Goal: Task Accomplishment & Management: Use online tool/utility

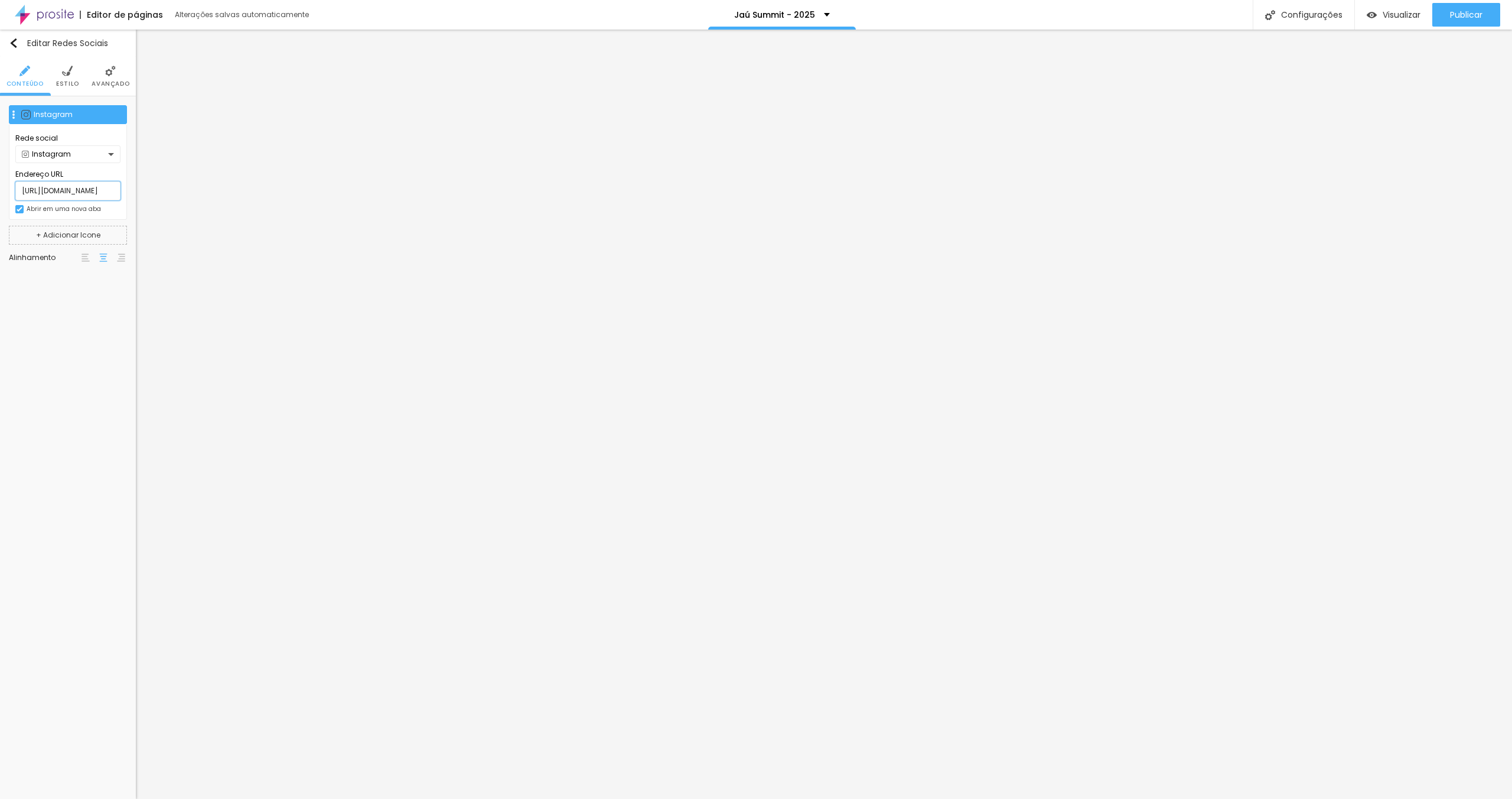
click at [79, 188] on input "[URL][DOMAIN_NAME]" at bounding box center [68, 191] width 105 height 19
click at [97, 189] on input "[URL][DOMAIN_NAME]" at bounding box center [68, 191] width 105 height 19
click at [104, 81] on span "Avançado" at bounding box center [110, 84] width 38 height 6
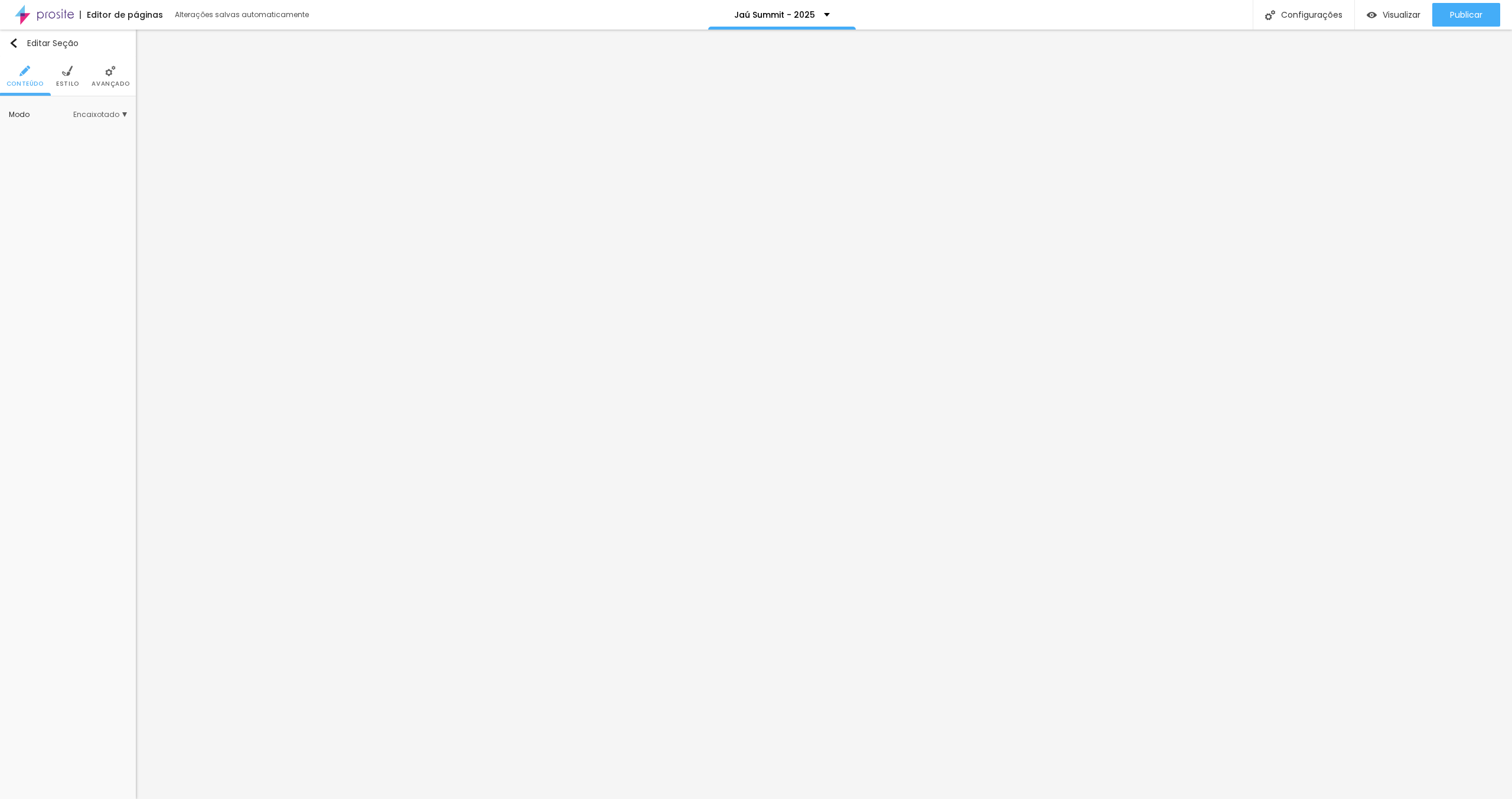
drag, startPoint x: 77, startPoint y: 77, endPoint x: 84, endPoint y: 74, distance: 7.6
click at [82, 74] on ul "Conteúdo Estilo Avançado" at bounding box center [68, 76] width 136 height 39
click at [90, 75] on ul "Conteúdo Estilo Avançado" at bounding box center [68, 76] width 136 height 39
click at [107, 75] on img at bounding box center [110, 70] width 11 height 11
click at [120, 261] on div at bounding box center [118, 263] width 27 height 12
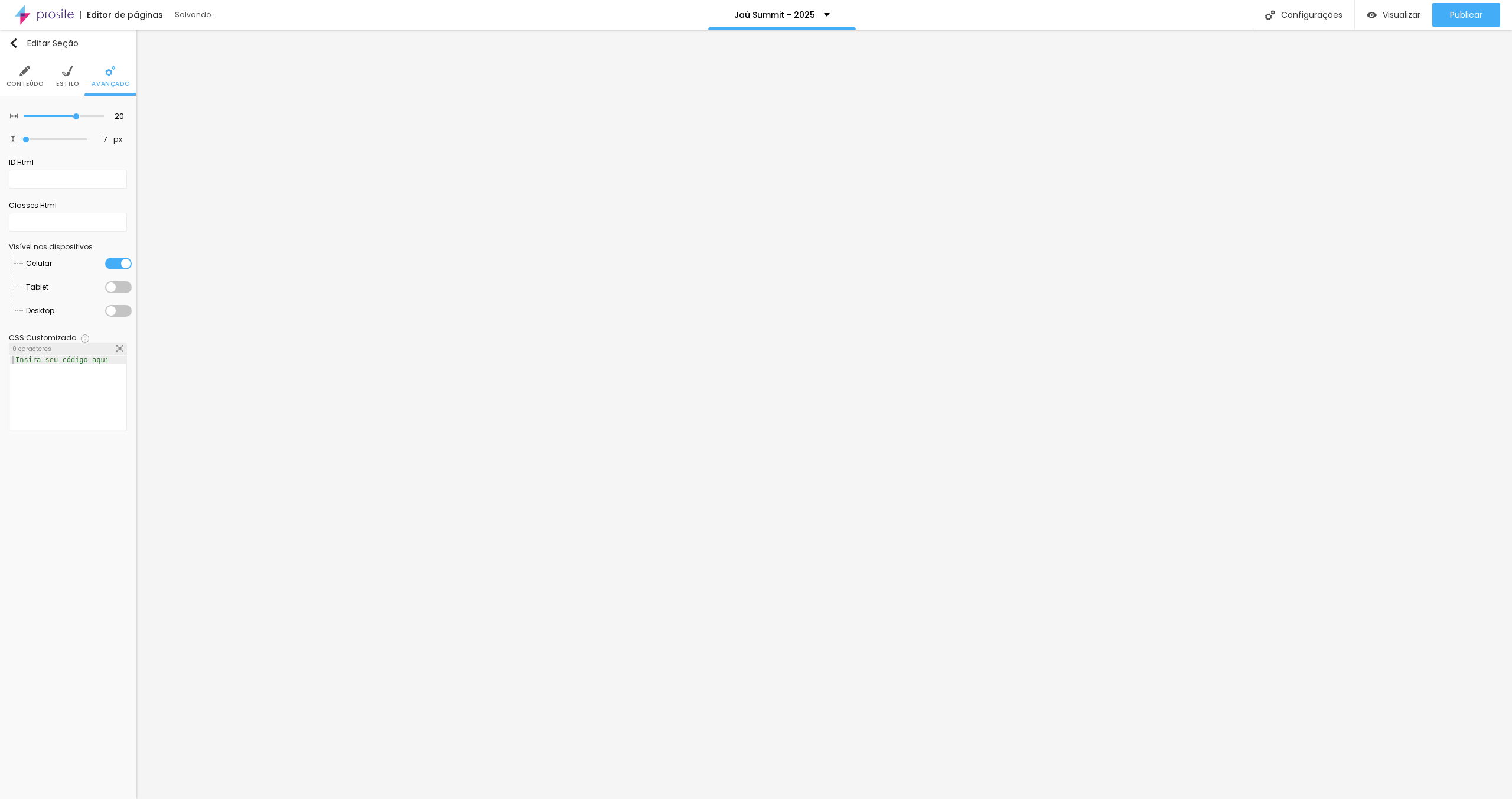
drag, startPoint x: 114, startPoint y: 287, endPoint x: 115, endPoint y: 298, distance: 11.0
click at [114, 287] on div at bounding box center [118, 287] width 27 height 12
click at [117, 306] on div at bounding box center [118, 311] width 27 height 12
click at [106, 78] on li "Avançado" at bounding box center [110, 76] width 38 height 39
click at [122, 264] on div at bounding box center [118, 263] width 27 height 12
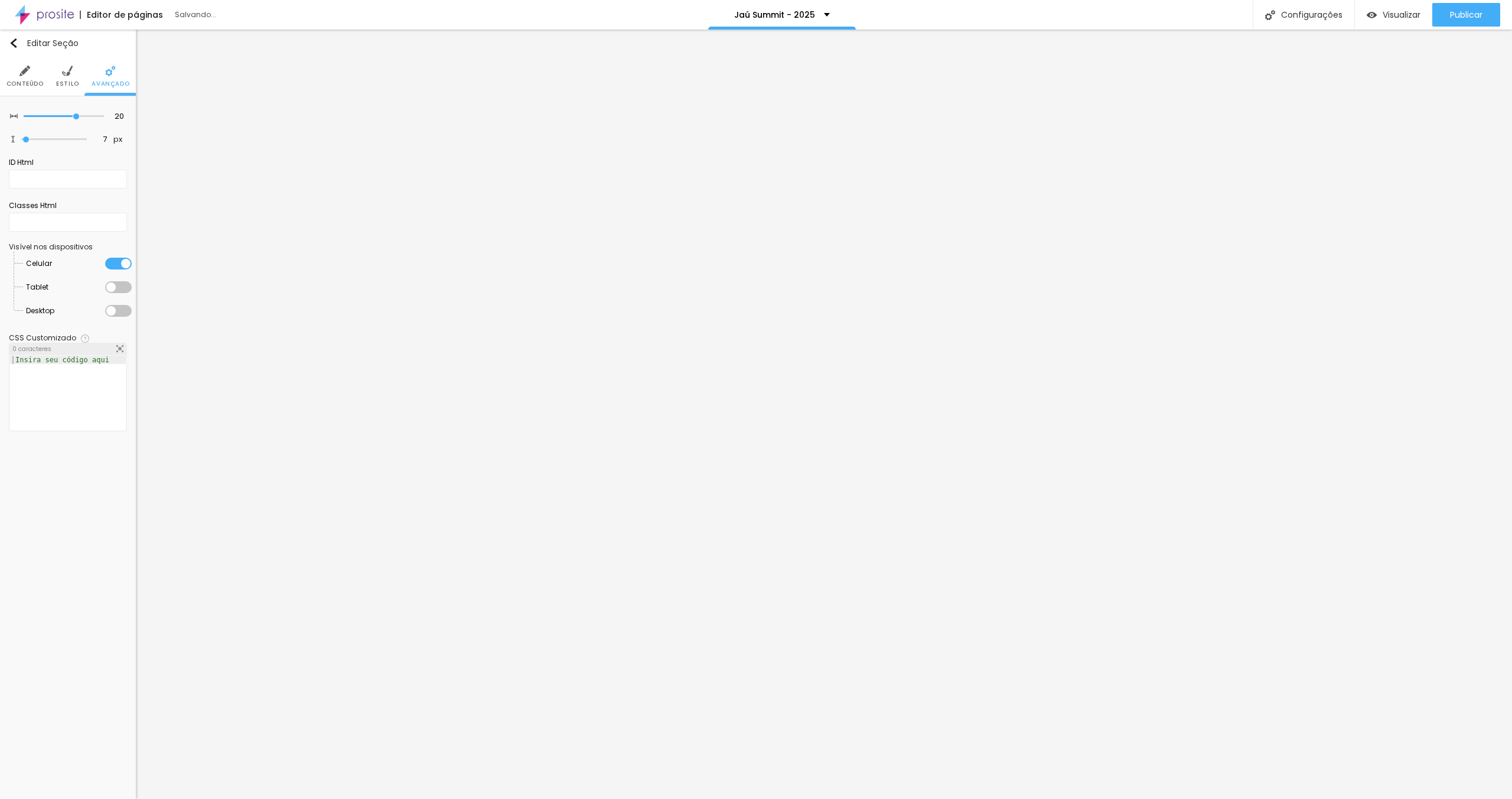
drag, startPoint x: 122, startPoint y: 285, endPoint x: 120, endPoint y: 314, distance: 29.1
click at [122, 285] on div at bounding box center [118, 287] width 27 height 12
click at [118, 307] on div at bounding box center [118, 311] width 27 height 12
click at [105, 68] on img at bounding box center [110, 70] width 11 height 11
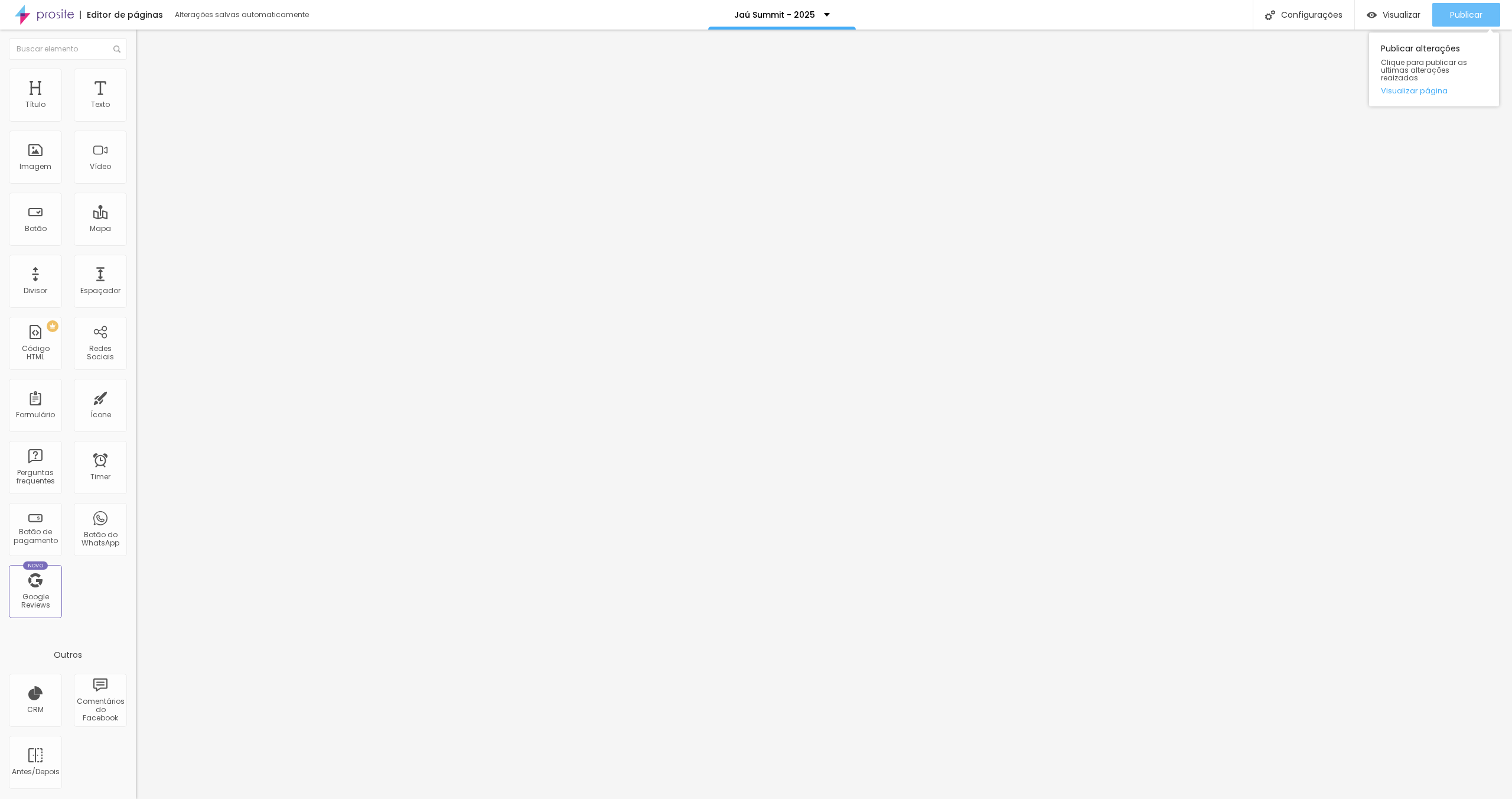
click at [1458, 12] on span "Publicar" at bounding box center [1466, 14] width 32 height 9
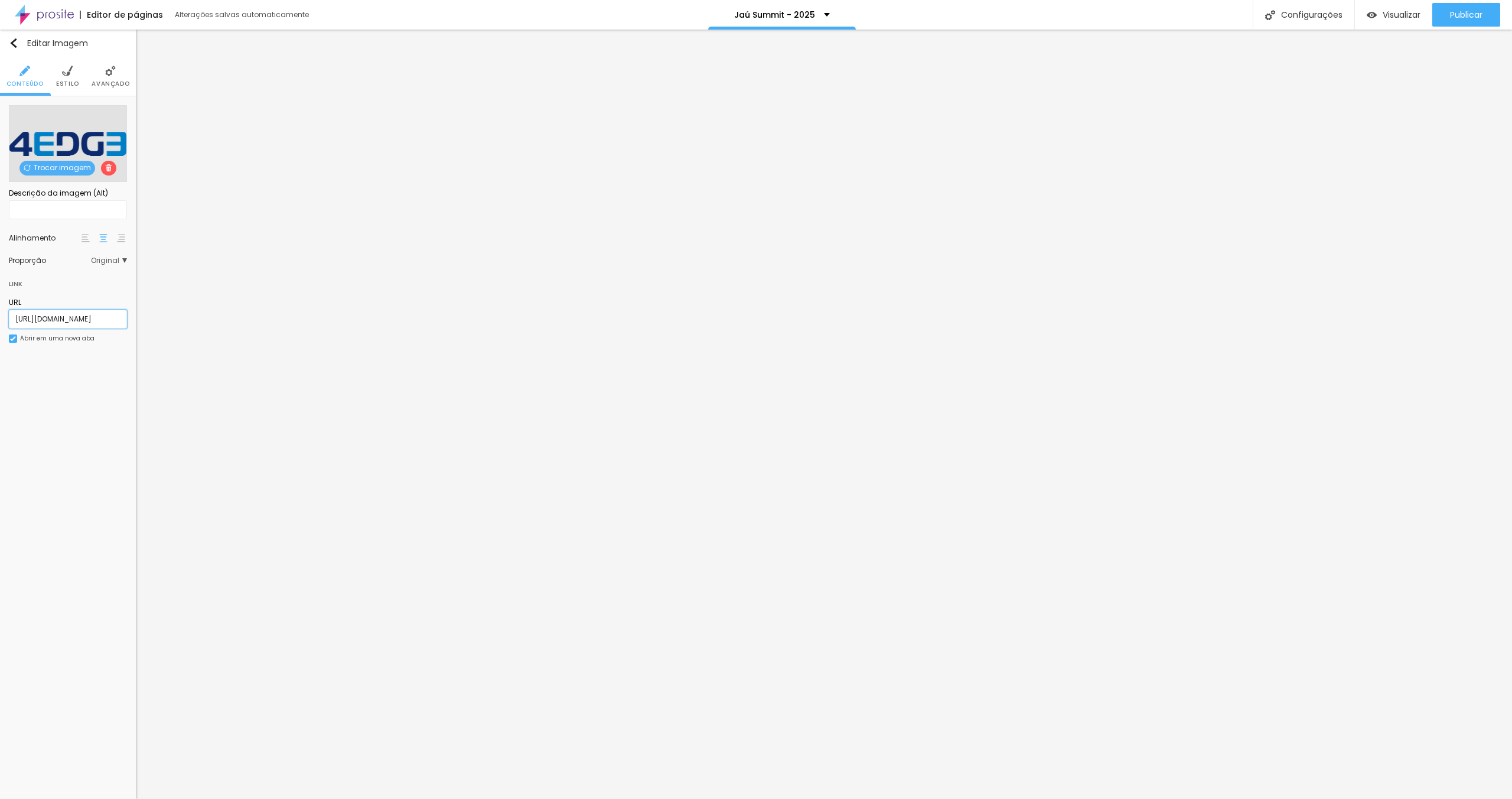
click at [78, 319] on input "[URL][DOMAIN_NAME]" at bounding box center [67, 319] width 118 height 19
paste input "[DOMAIN_NAME]"
type input "[URL][DOMAIN_NAME]"
click at [82, 319] on input "[URL][DOMAIN_NAME]" at bounding box center [67, 319] width 118 height 19
click at [77, 313] on input "[URL][DOMAIN_NAME]" at bounding box center [67, 319] width 118 height 19
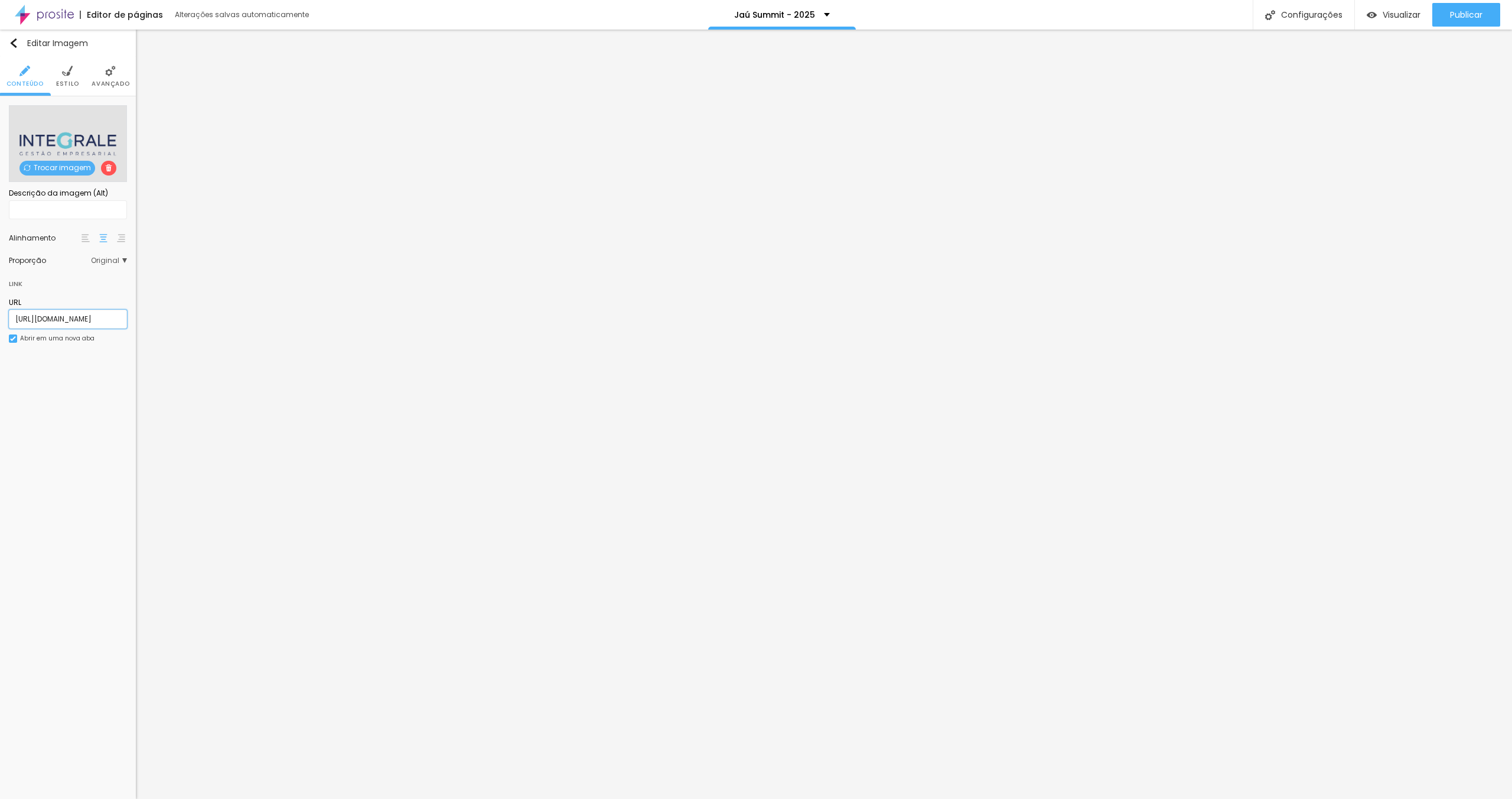
paste input "[DOMAIN_NAME]"
type input "[URL][DOMAIN_NAME]"
click at [65, 119] on div "Linkedin" at bounding box center [67, 115] width 118 height 19
click at [71, 115] on div "Linkedin" at bounding box center [73, 114] width 79 height 7
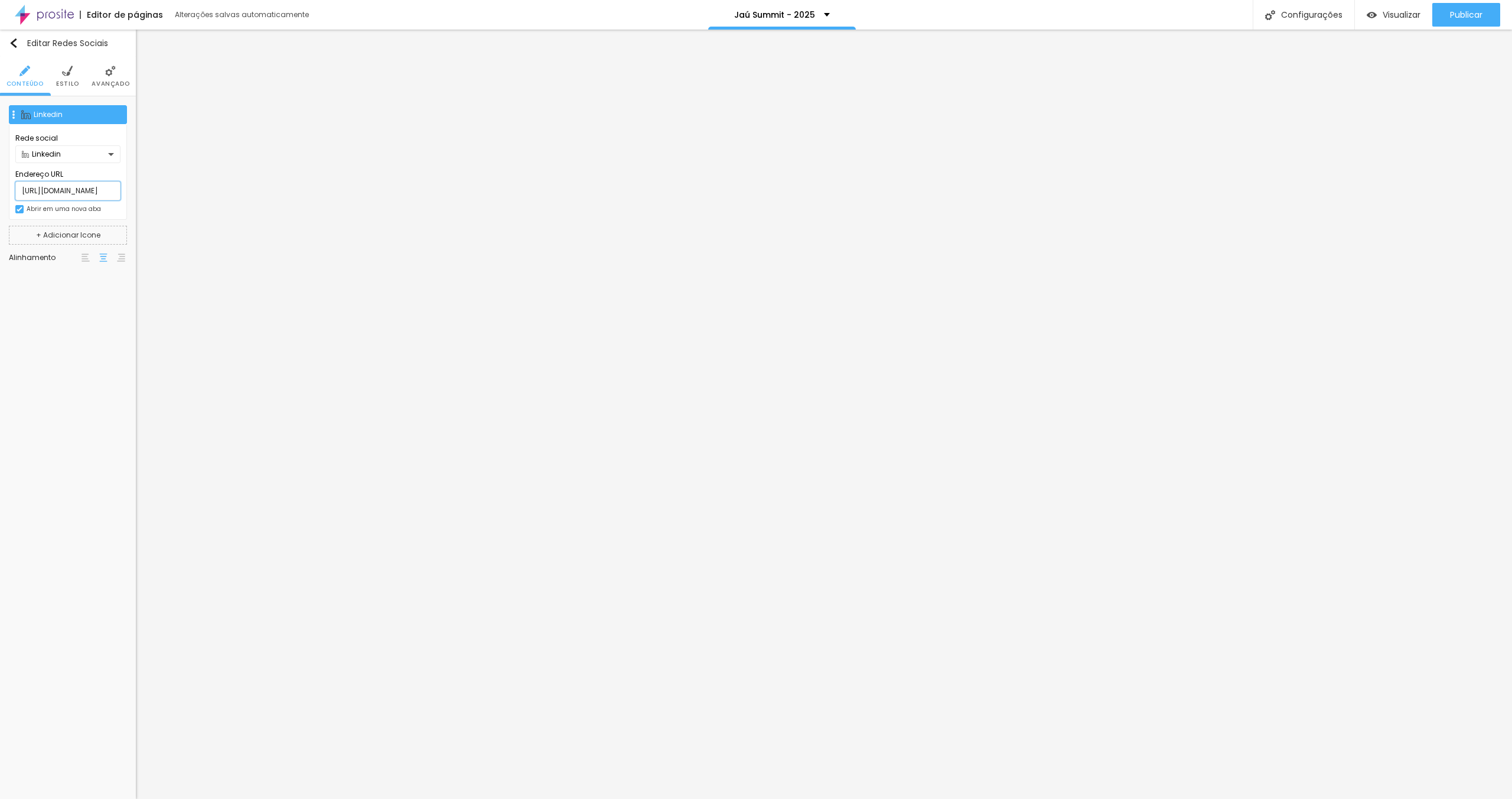
click at [85, 188] on input "[URL][DOMAIN_NAME]" at bounding box center [68, 191] width 105 height 19
paste input "marcellonicolielo"
type input "[URL][DOMAIN_NAME]"
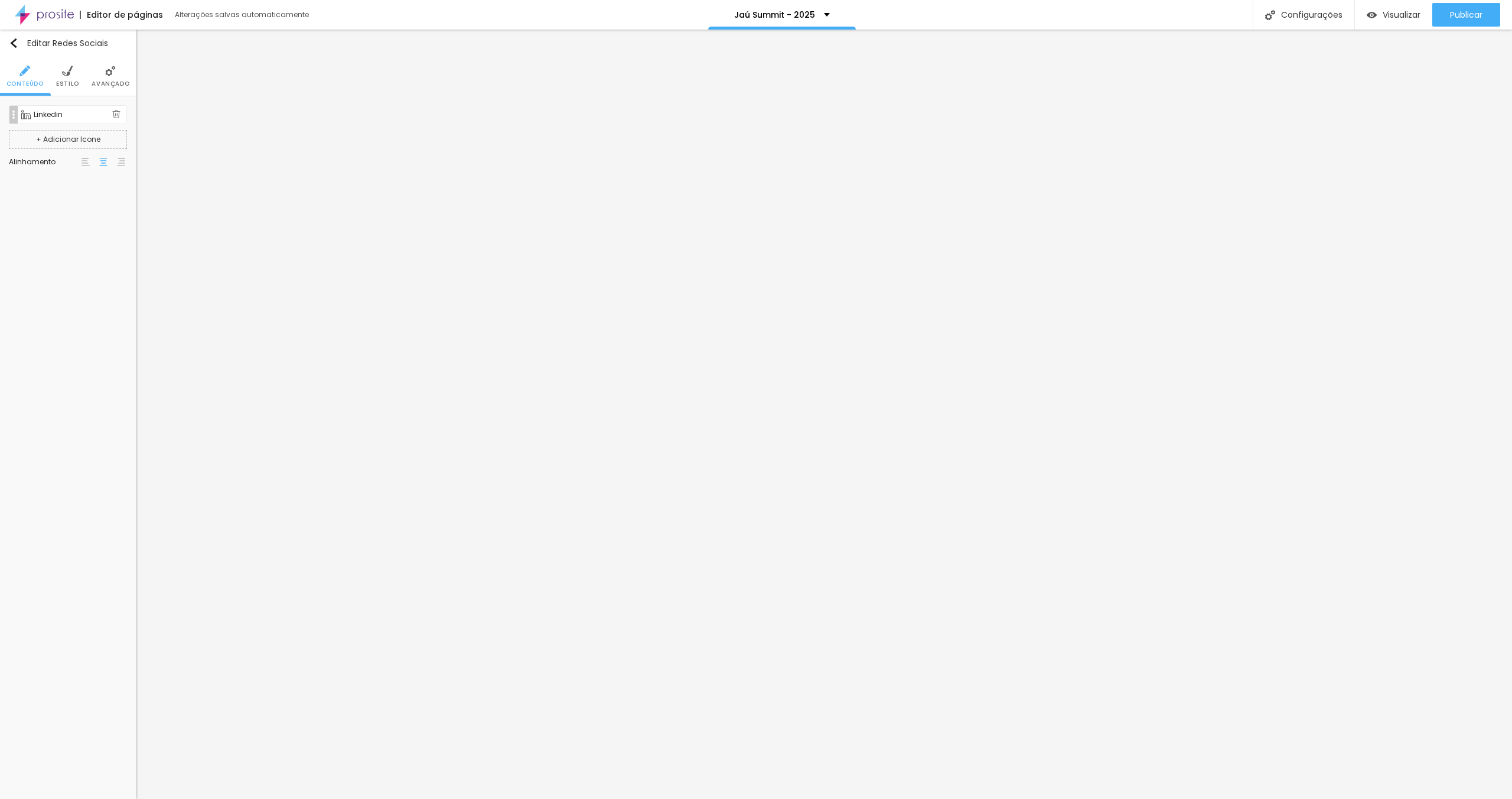
click at [59, 140] on button "+ Adicionar Icone" at bounding box center [67, 139] width 118 height 19
click at [57, 132] on div "Facebook" at bounding box center [67, 139] width 118 height 19
click at [76, 180] on div "Facebook" at bounding box center [65, 178] width 86 height 7
click at [76, 215] on div "Instagram" at bounding box center [68, 214] width 92 height 7
click at [72, 218] on input "https://" at bounding box center [68, 216] width 105 height 19
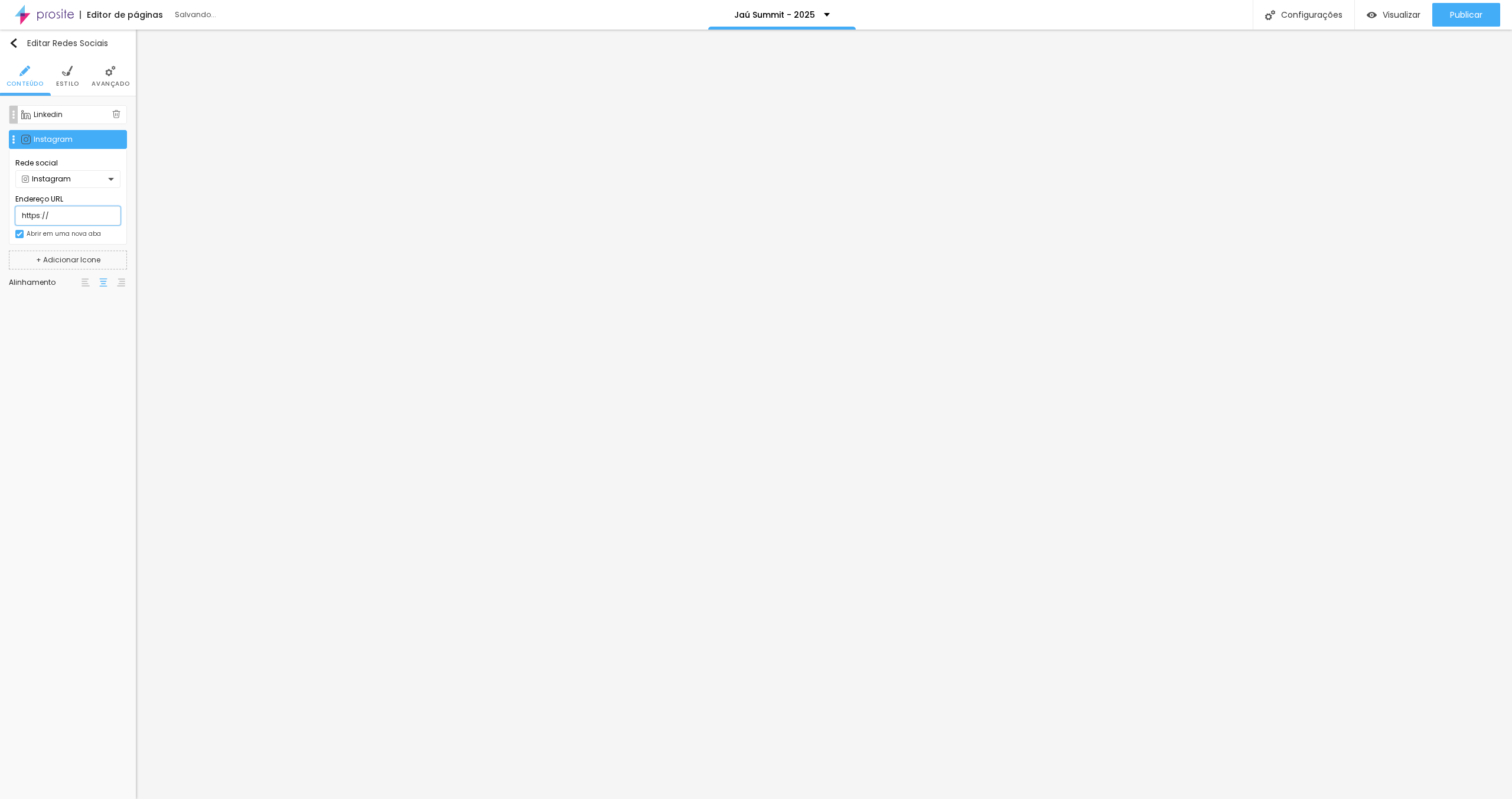
paste input "[DOMAIN_NAME][URL]"
type input "[URL][DOMAIN_NAME]"
drag, startPoint x: 14, startPoint y: 140, endPoint x: 13, endPoint y: 119, distance: 21.0
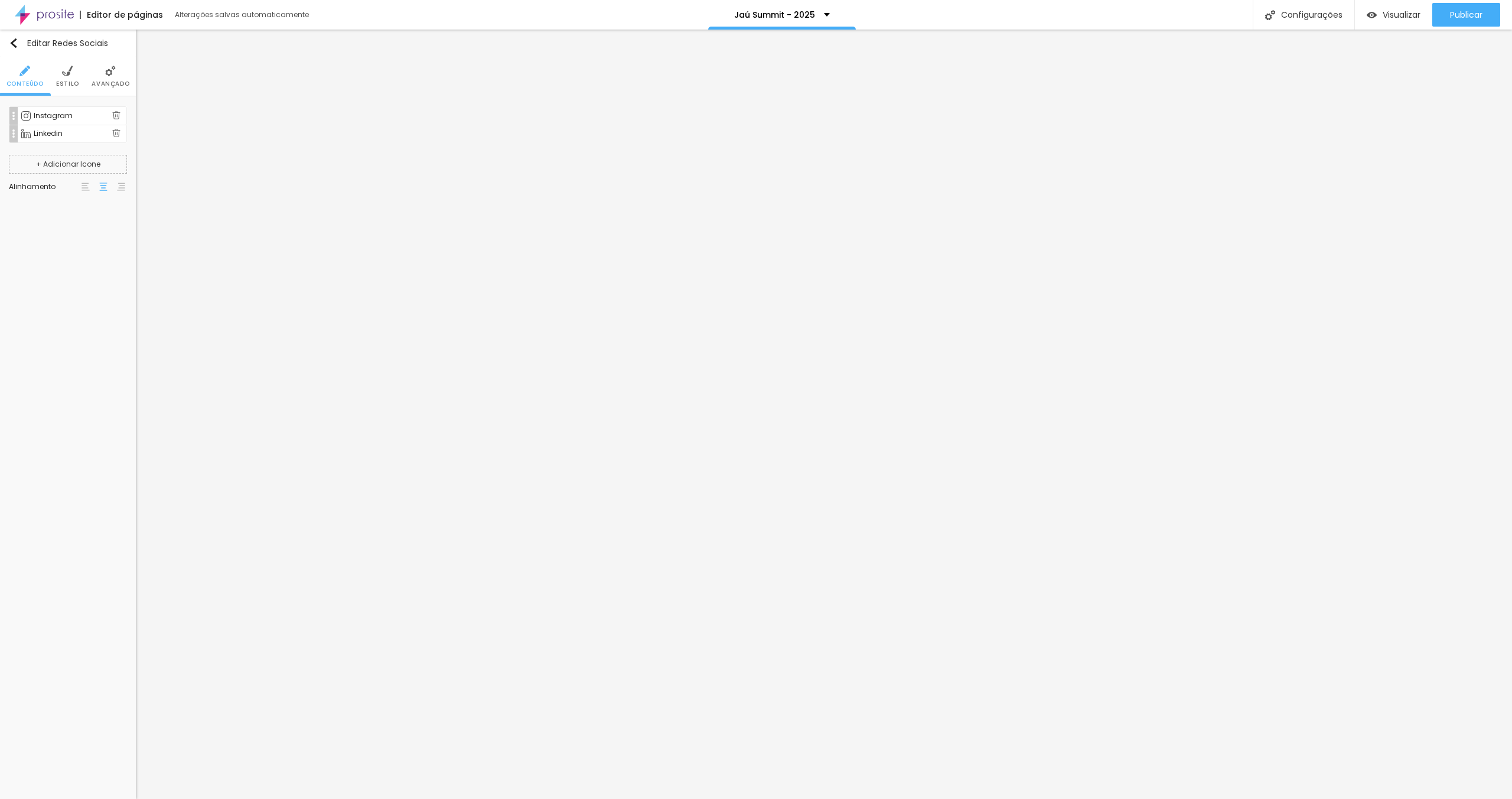
click at [10, 117] on div "Linkedin Rede social Linkedin Endereço URL [URL][DOMAIN_NAME] Abrir em uma nova…" at bounding box center [67, 127] width 118 height 44
type input "[URL][DOMAIN_NAME]"
click at [70, 105] on div "Instagram" at bounding box center [67, 115] width 118 height 19
drag, startPoint x: 97, startPoint y: 186, endPoint x: 89, endPoint y: 187, distance: 8.1
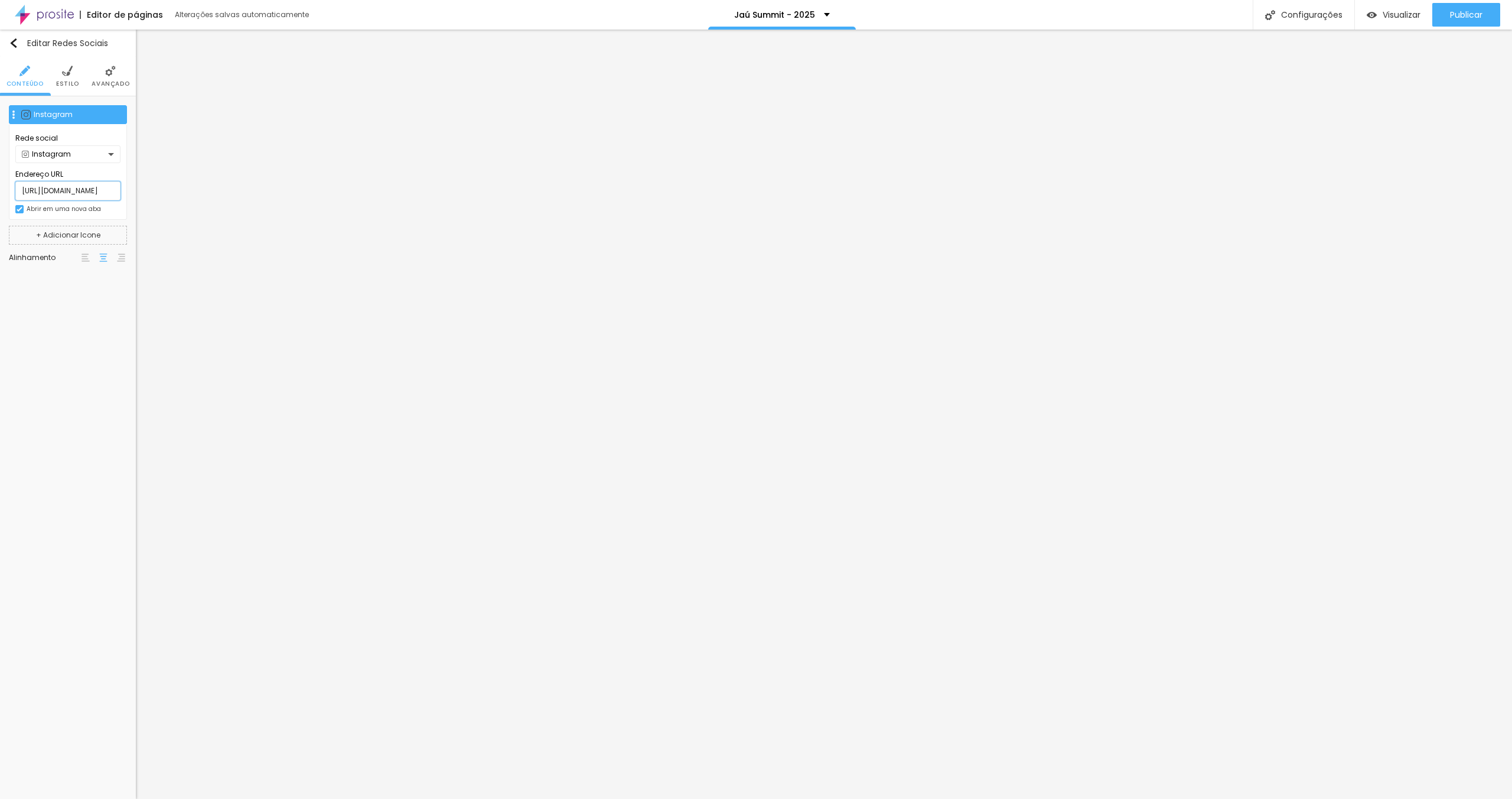
click at [97, 186] on input "[URL][DOMAIN_NAME]" at bounding box center [68, 191] width 105 height 19
click at [49, 117] on div "Instagram" at bounding box center [73, 114] width 79 height 7
click at [62, 192] on input "[URL][DOMAIN_NAME][DOMAIN_NAME]" at bounding box center [68, 191] width 105 height 19
drag, startPoint x: 71, startPoint y: 189, endPoint x: 130, endPoint y: 193, distance: 59.1
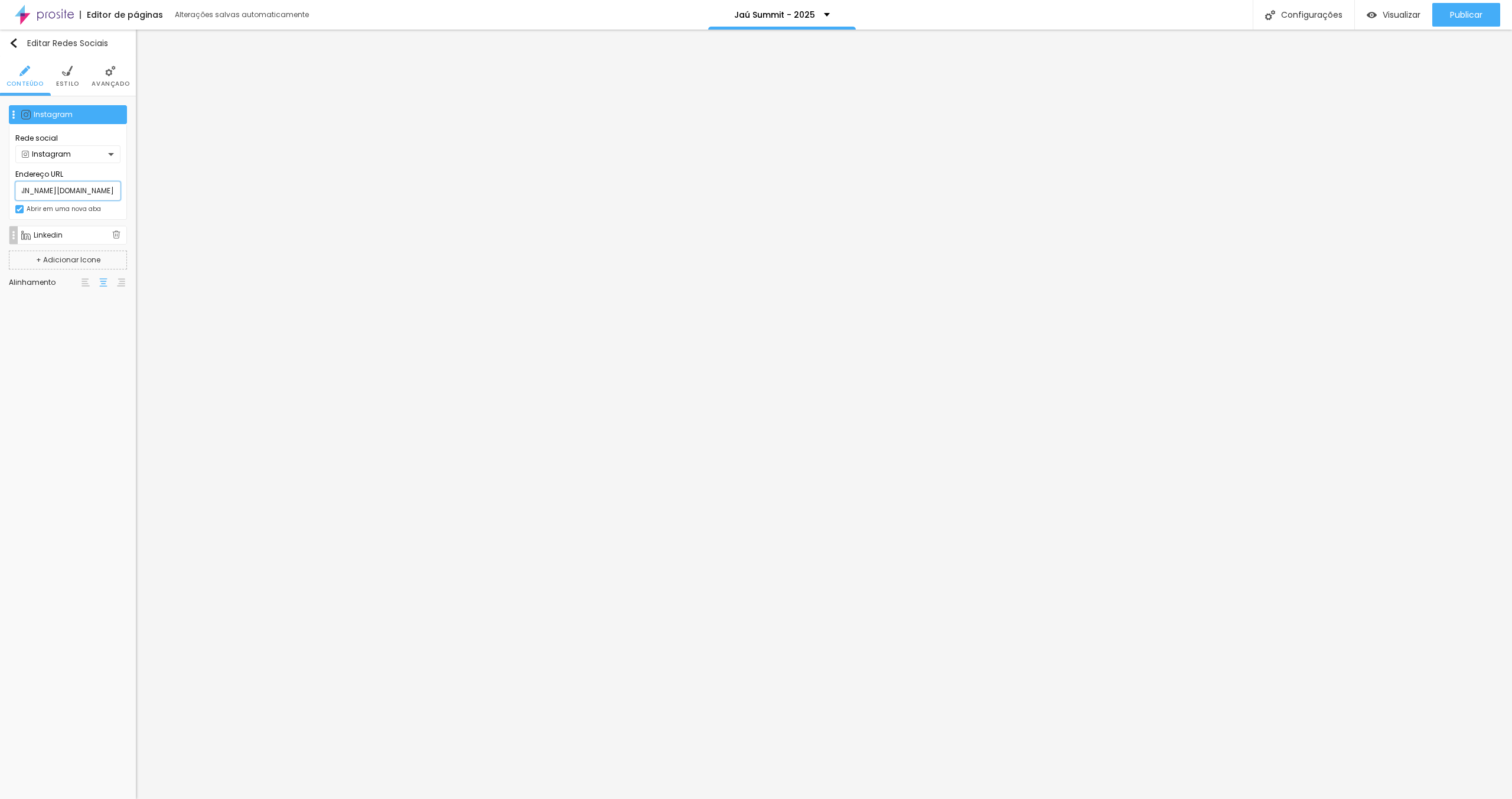
click at [130, 193] on div "Instagram Rede social Instagram Endereço URL [URL][DOMAIN_NAME][DOMAIN_NAME] Ab…" at bounding box center [68, 200] width 136 height 208
click at [70, 192] on input "[URL][DOMAIN_NAME][DOMAIN_NAME]" at bounding box center [68, 191] width 105 height 19
click at [69, 104] on div "Instagram Rede social Instagram Endereço URL [URL][DOMAIN_NAME][DOMAIN_NAME] Ab…" at bounding box center [68, 200] width 136 height 208
click at [72, 109] on div "Instagram" at bounding box center [67, 115] width 118 height 19
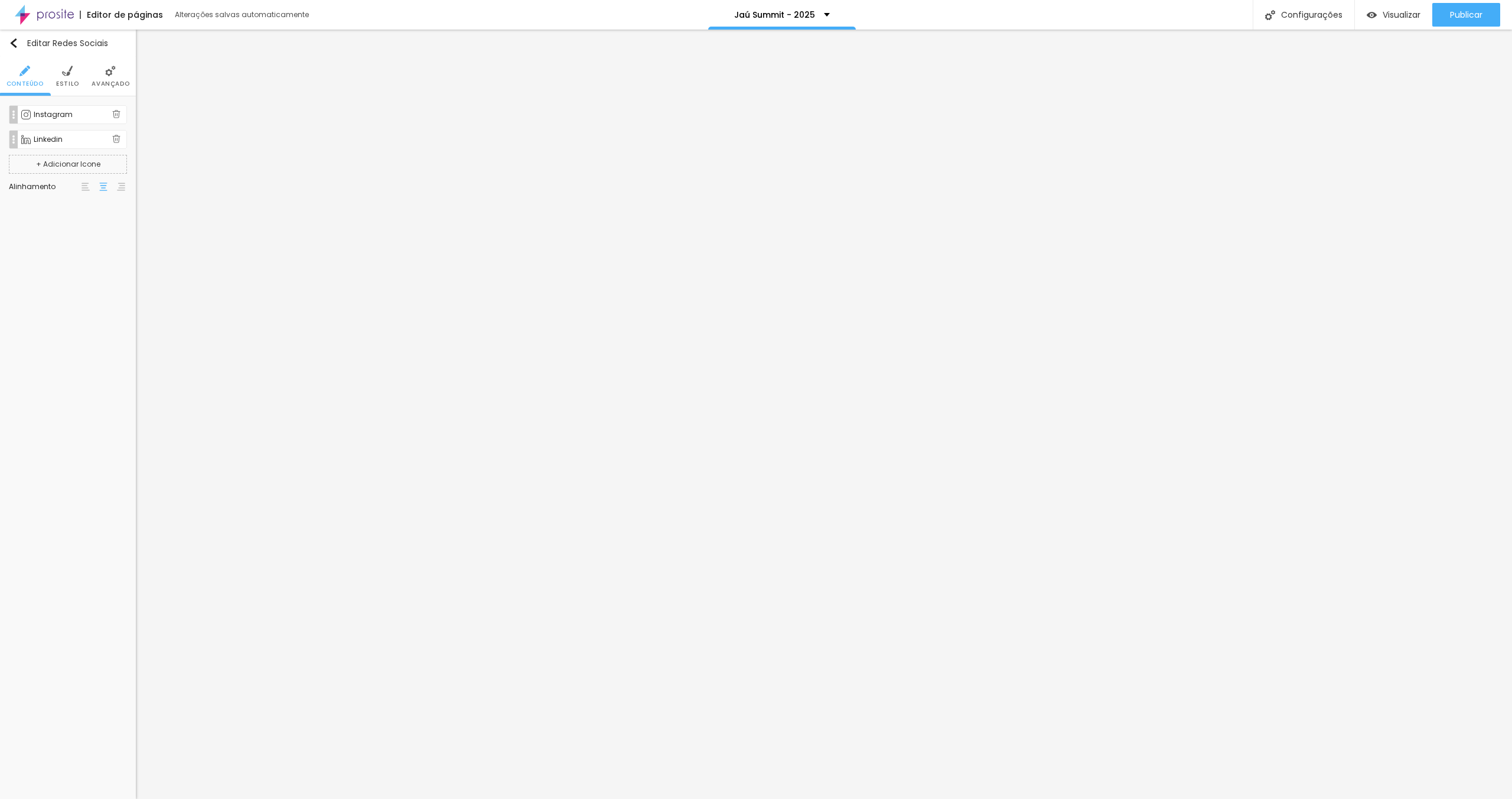
click at [56, 108] on div "Instagram" at bounding box center [67, 115] width 118 height 19
click at [77, 190] on input "[URL][DOMAIN_NAME][DOMAIN_NAME]" at bounding box center [68, 191] width 105 height 19
drag, startPoint x: 84, startPoint y: 191, endPoint x: 123, endPoint y: 193, distance: 39.1
click at [123, 193] on div "Rede social Instagram Endereço URL [URL][DOMAIN_NAME][DOMAIN_NAME] Abrir em uma…" at bounding box center [67, 172] width 118 height 95
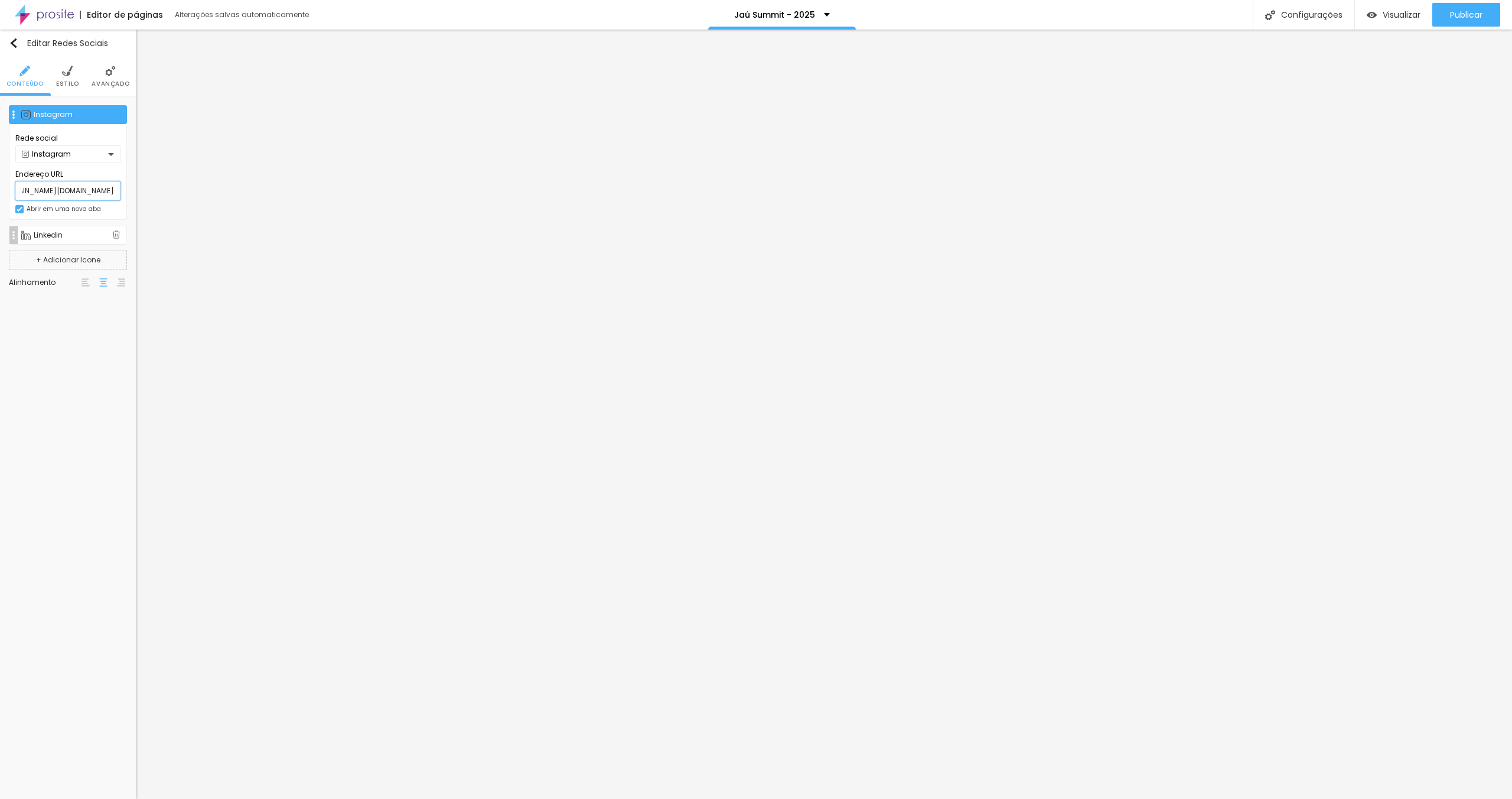
click at [82, 192] on input "[URL][DOMAIN_NAME][DOMAIN_NAME]" at bounding box center [68, 191] width 105 height 19
click at [114, 115] on img at bounding box center [116, 114] width 8 height 8
type input "[URL][DOMAIN_NAME]"
click at [79, 116] on div "Linkedin" at bounding box center [73, 114] width 79 height 7
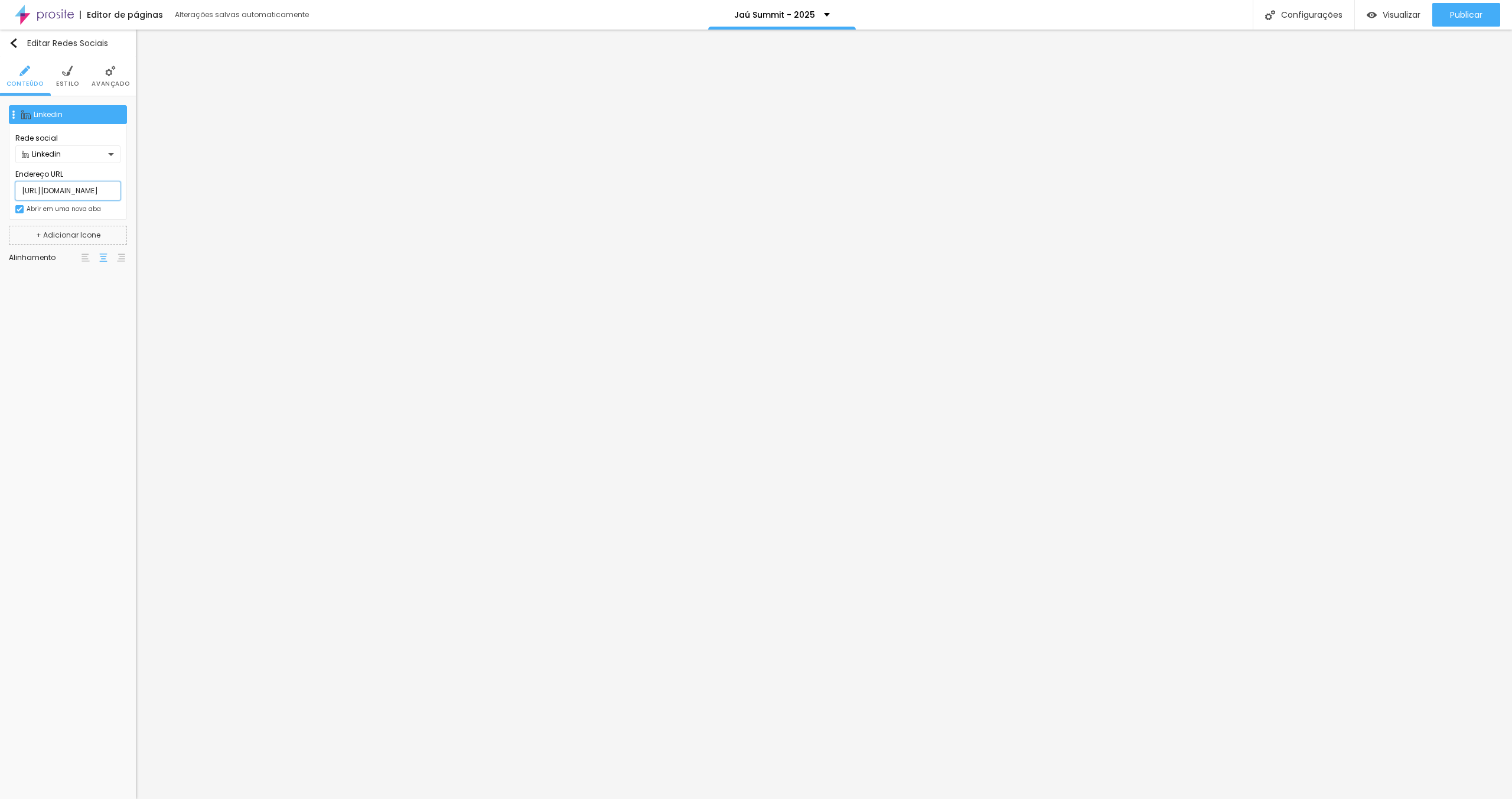
scroll to position [0, 111]
drag, startPoint x: 77, startPoint y: 191, endPoint x: 105, endPoint y: 190, distance: 28.0
click at [123, 191] on div "Rede social Linkedin Endereço URL [URL][DOMAIN_NAME] Abrir em uma nova aba" at bounding box center [67, 172] width 118 height 95
click at [84, 188] on input "[URL][DOMAIN_NAME]" at bounding box center [68, 191] width 105 height 19
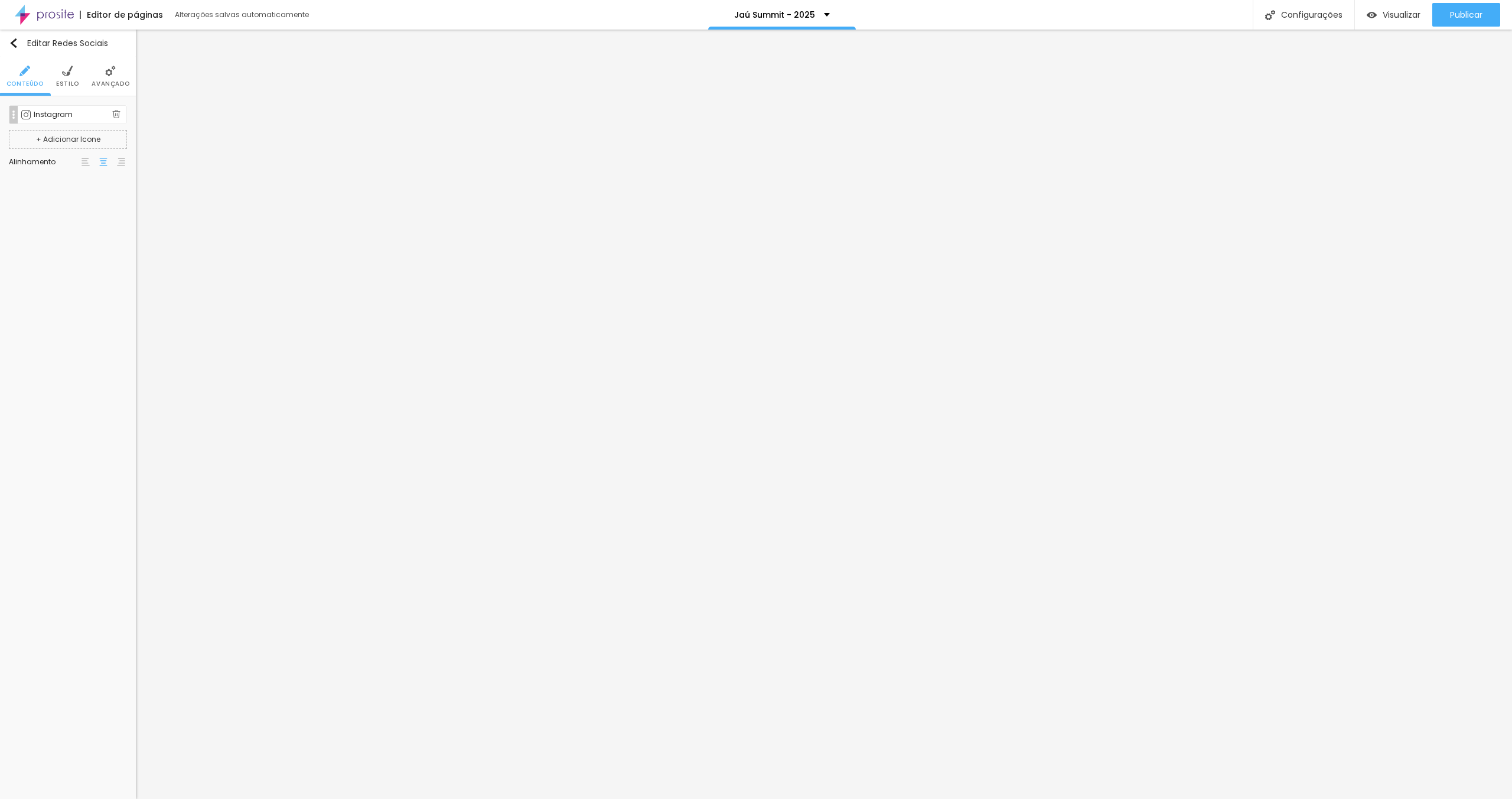
click at [56, 116] on div "Instagram" at bounding box center [73, 114] width 79 height 7
click at [65, 195] on input "[URL][DOMAIN_NAME]" at bounding box center [68, 191] width 105 height 19
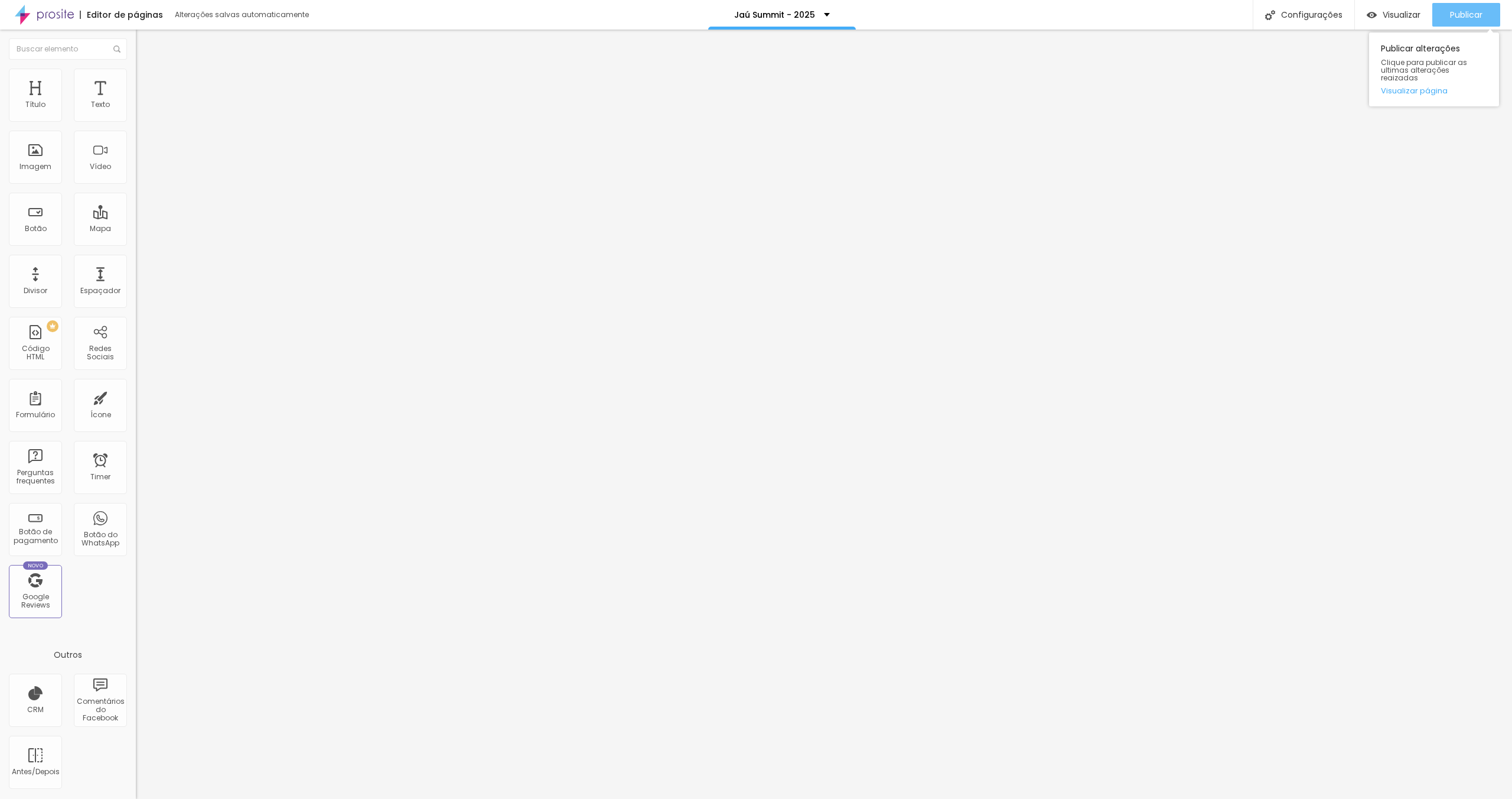
click at [1455, 17] on span "Publicar" at bounding box center [1466, 14] width 32 height 9
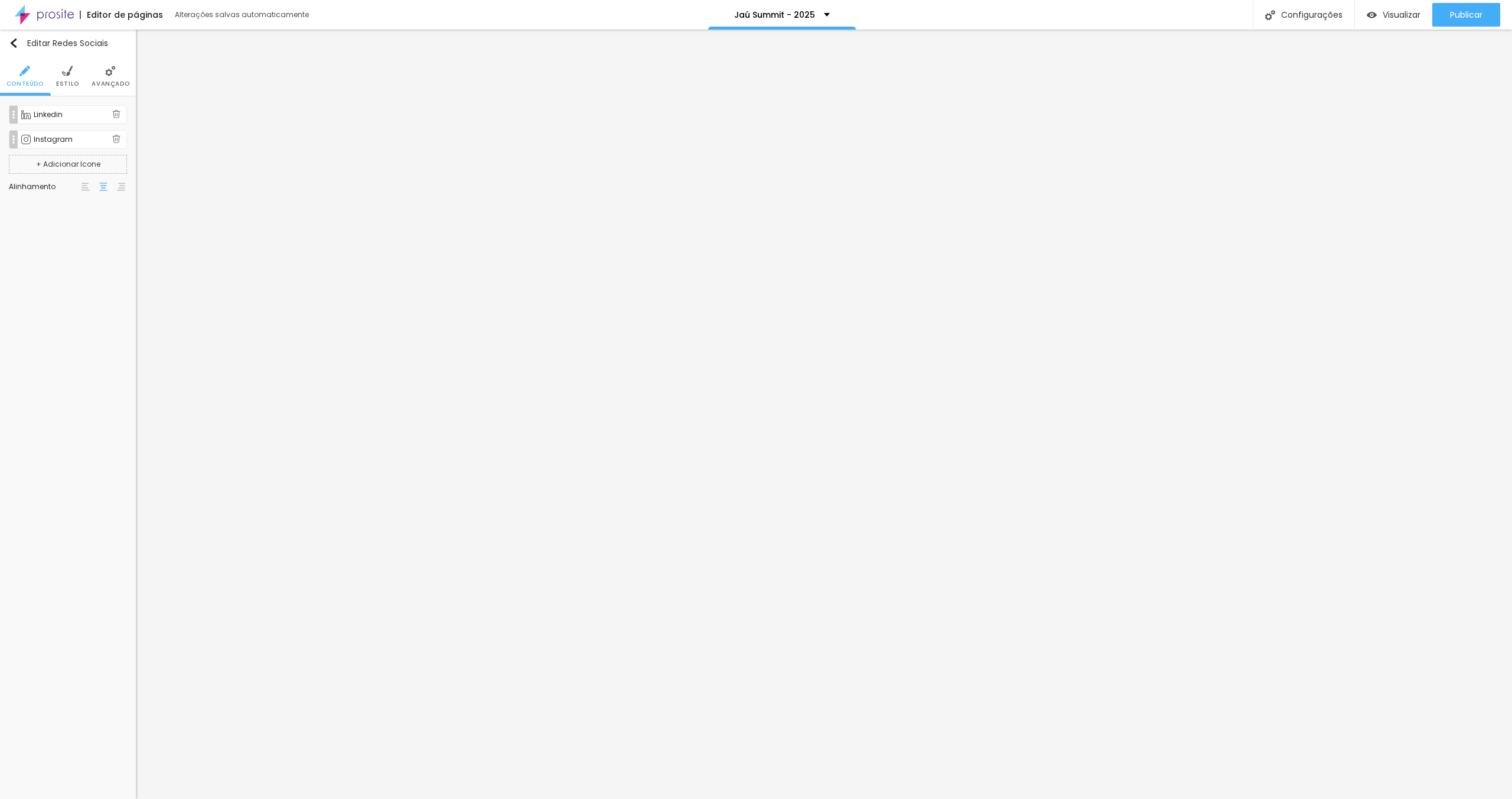
click at [55, 118] on div "Linkedin" at bounding box center [73, 114] width 79 height 7
drag, startPoint x: 67, startPoint y: 184, endPoint x: 75, endPoint y: 187, distance: 8.5
click at [67, 184] on input "[URL][DOMAIN_NAME]" at bounding box center [68, 191] width 105 height 19
drag, startPoint x: 81, startPoint y: 190, endPoint x: 118, endPoint y: 191, distance: 37.0
click at [124, 190] on div "Rede social Linkedin Endereço URL [URL][DOMAIN_NAME] Abrir em uma nova aba" at bounding box center [67, 172] width 118 height 95
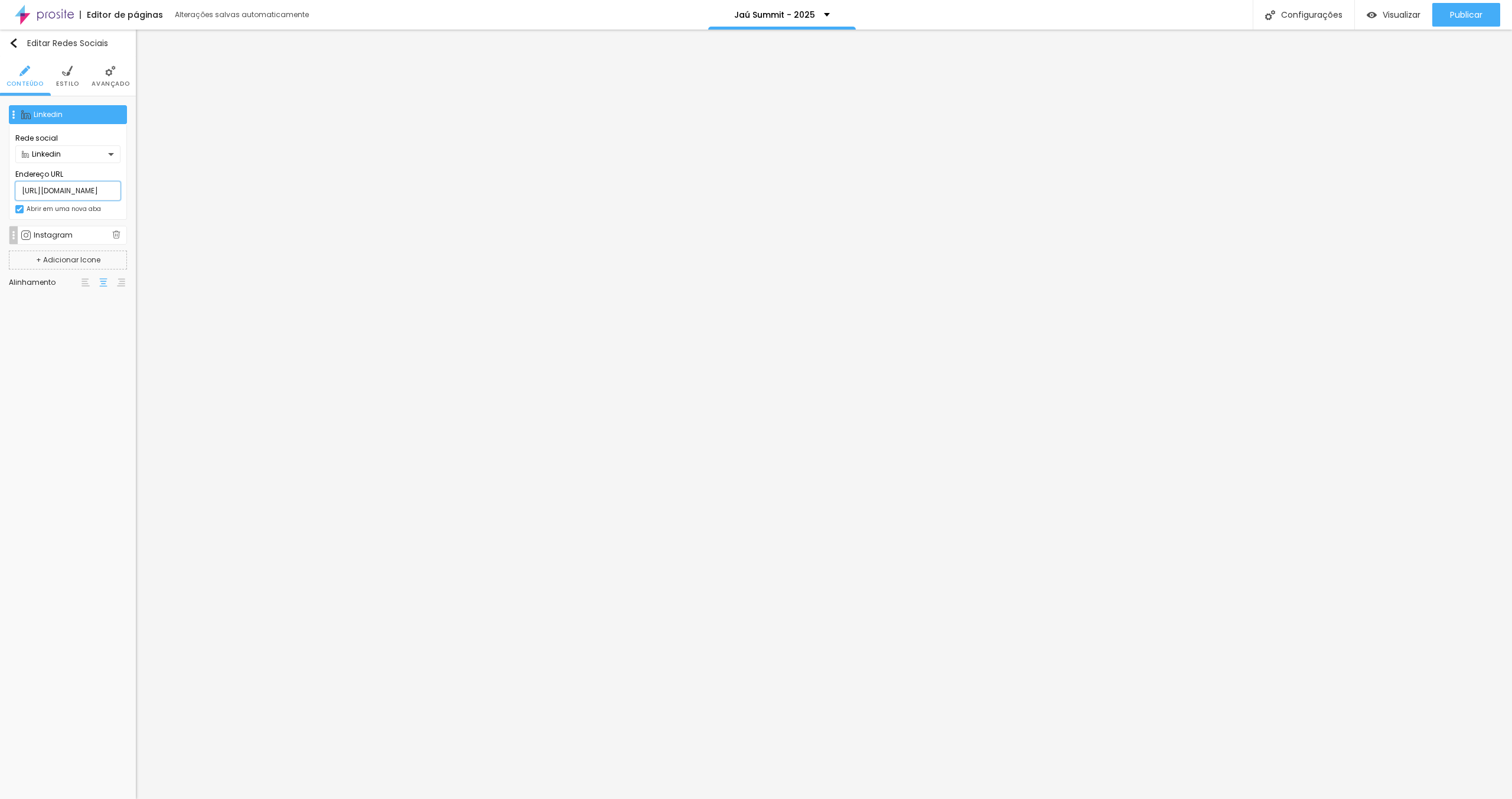
scroll to position [0, 45]
click at [94, 190] on input "[URL][DOMAIN_NAME]" at bounding box center [68, 191] width 105 height 19
click at [57, 137] on div "Instagram" at bounding box center [73, 139] width 79 height 7
click at [79, 213] on input "[URL][DOMAIN_NAME]" at bounding box center [68, 216] width 105 height 19
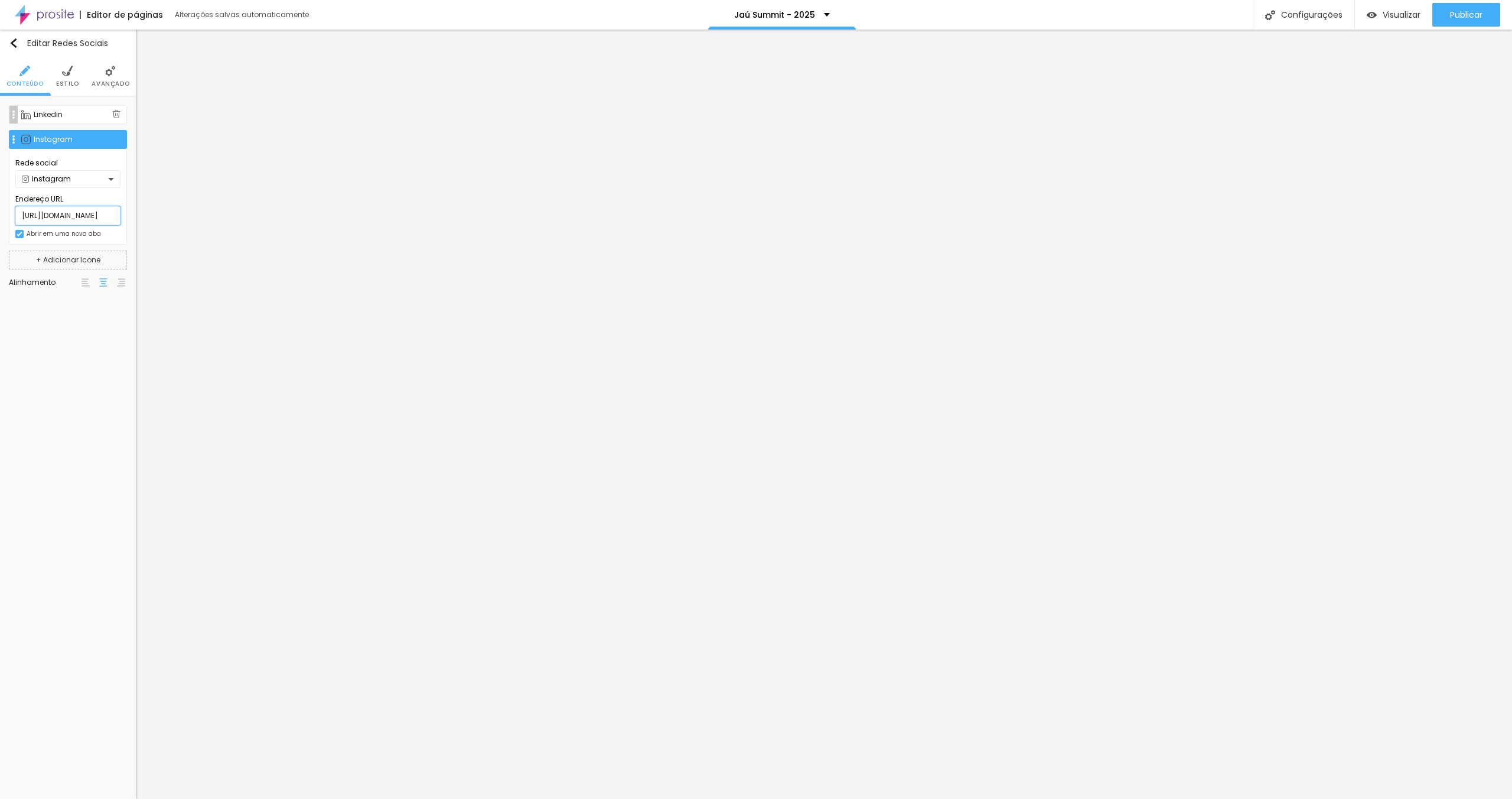
scroll to position [0, 79]
click at [102, 213] on input "[URL][DOMAIN_NAME]" at bounding box center [68, 216] width 105 height 19
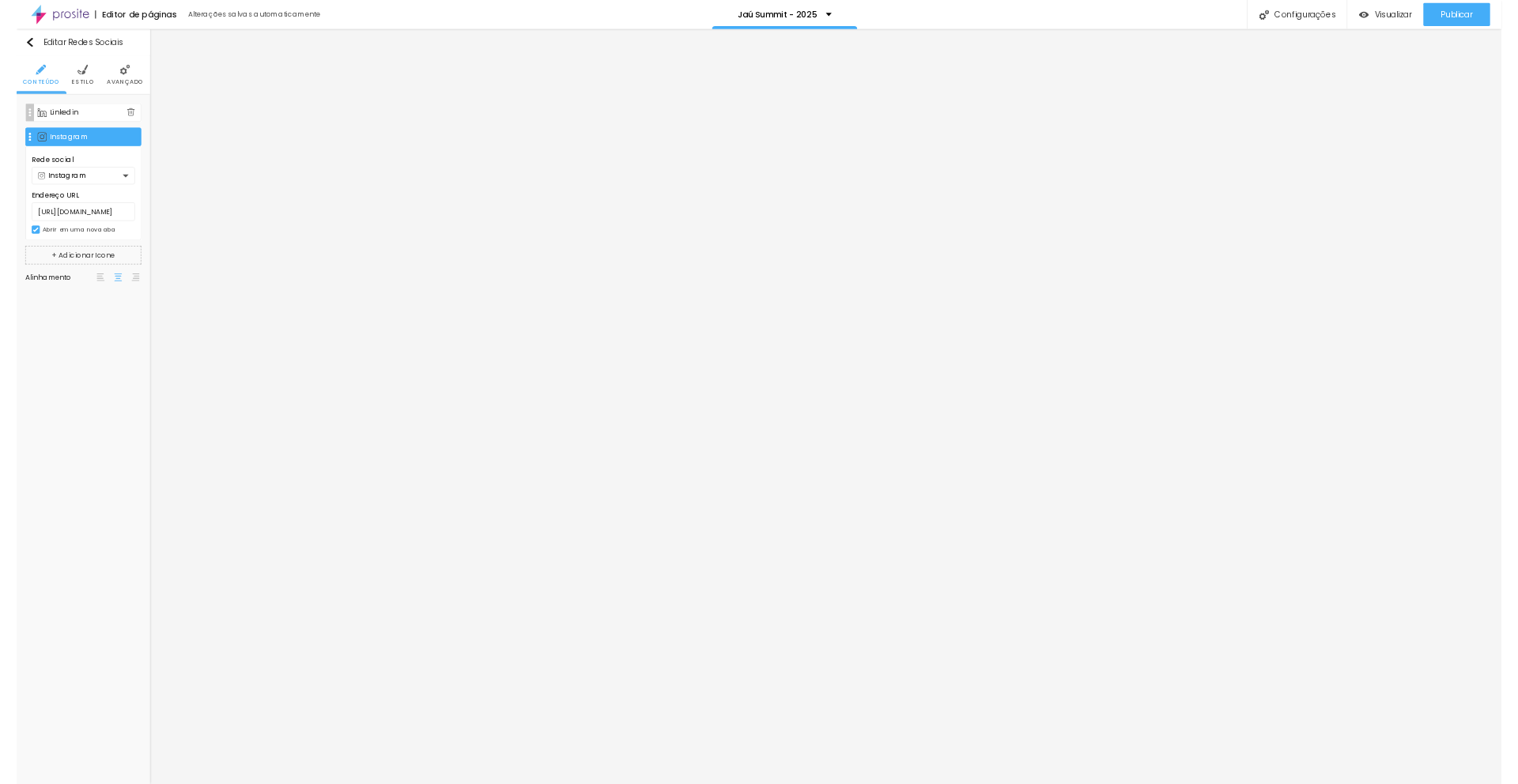
scroll to position [0, 0]
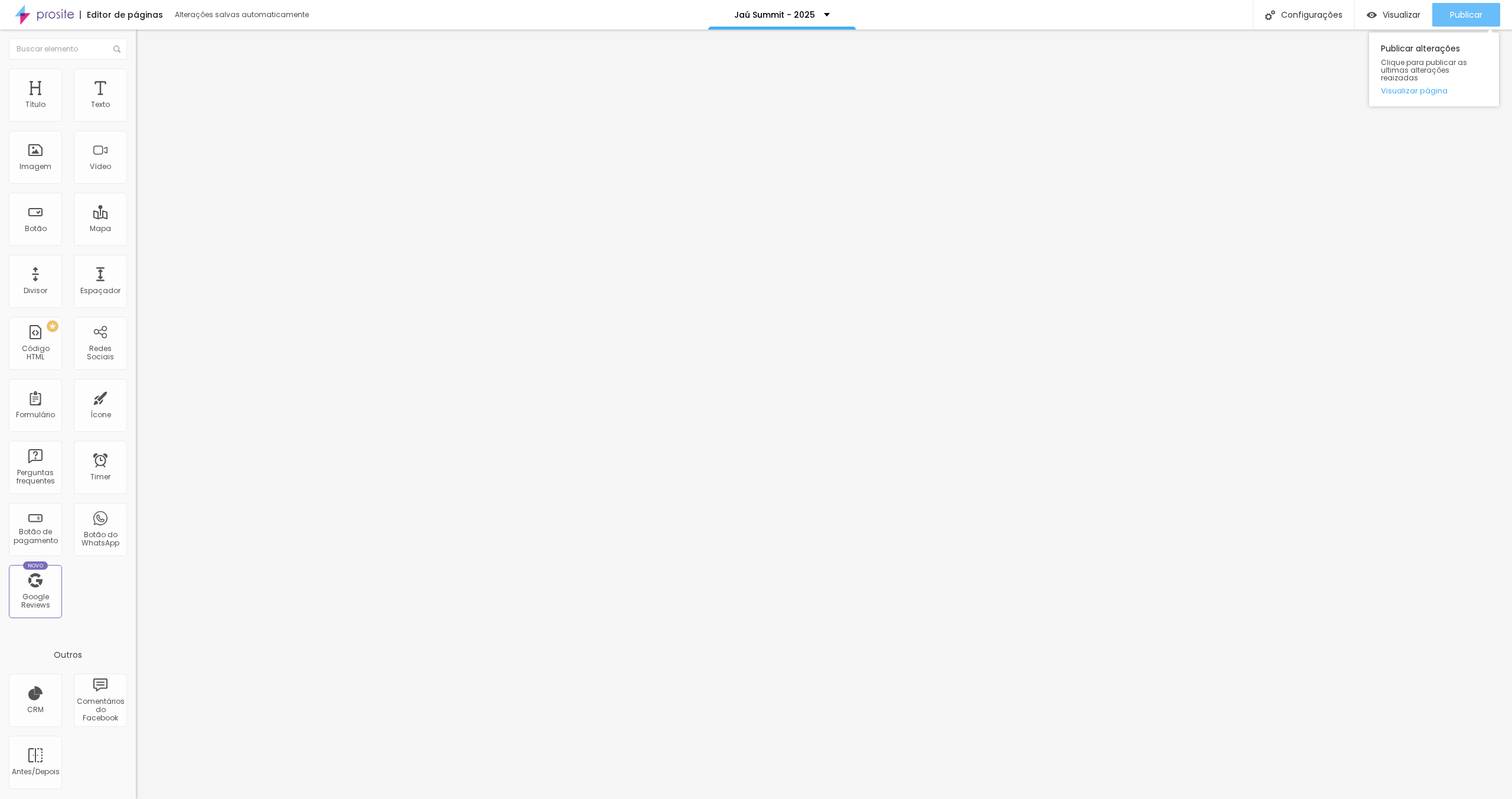
click at [1458, 19] on span "Publicar" at bounding box center [1466, 14] width 32 height 9
